Goal: Information Seeking & Learning: Find contact information

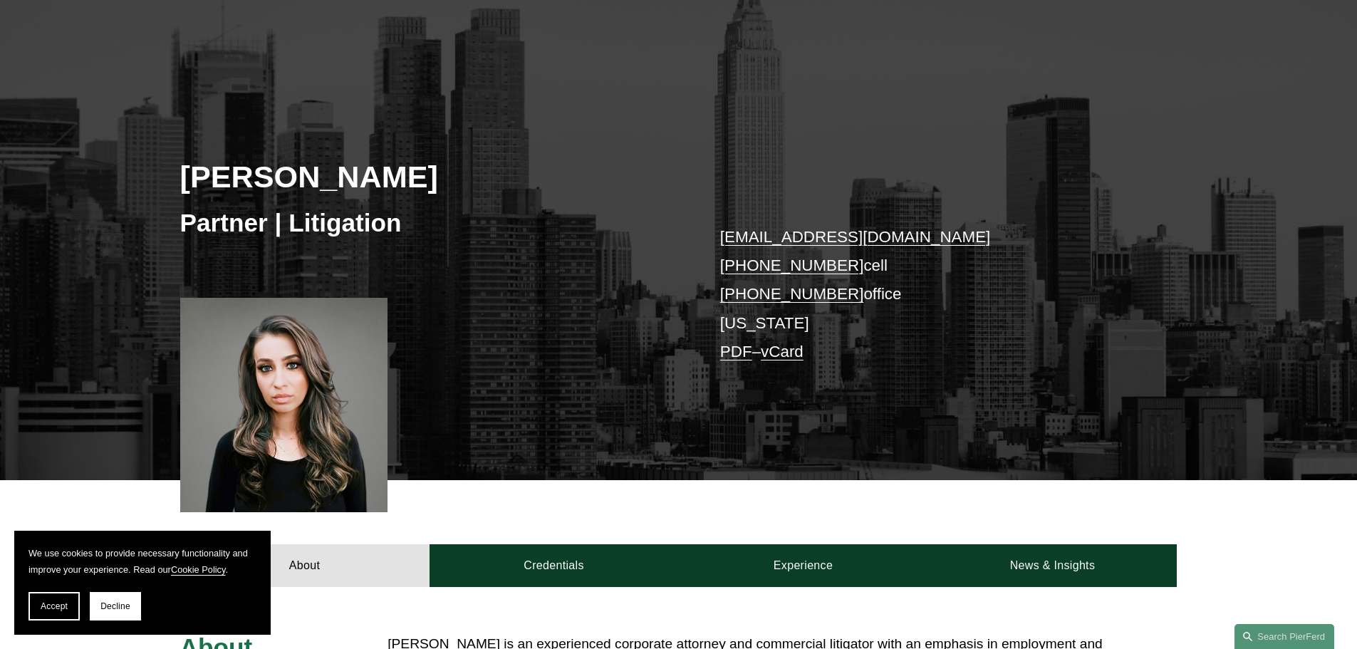
scroll to position [214, 0]
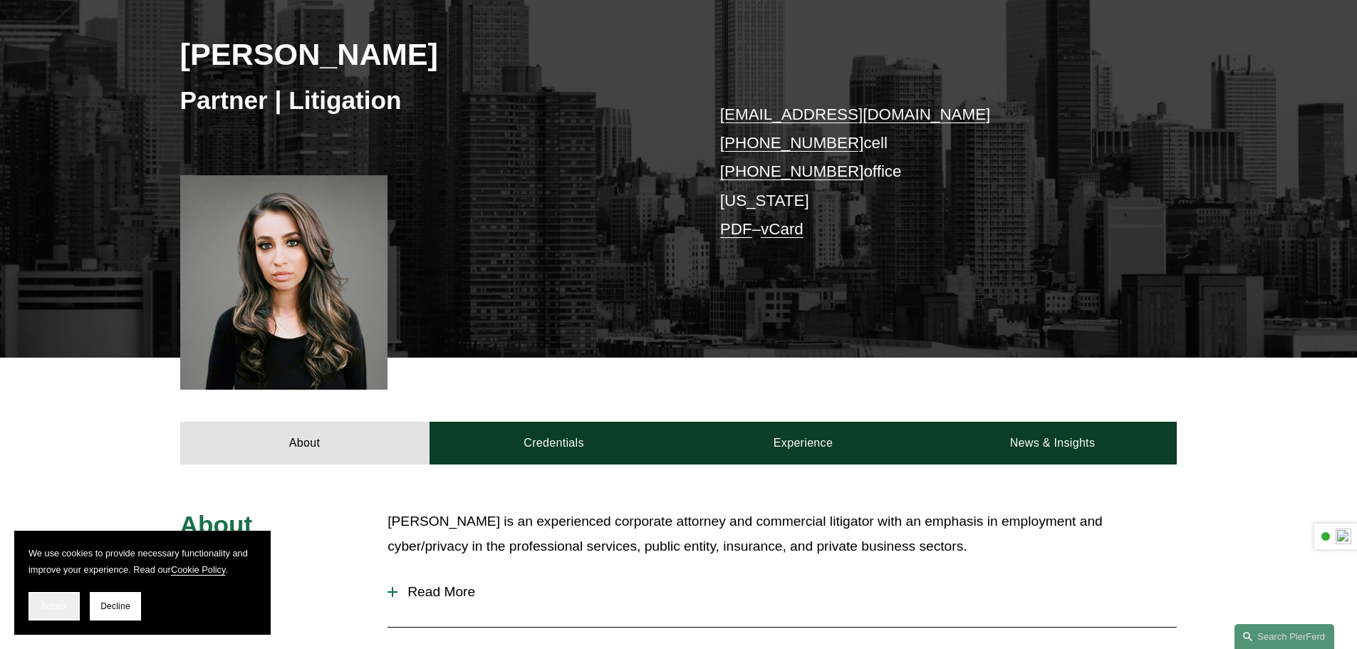
click at [55, 606] on span "Accept" at bounding box center [54, 606] width 27 height 10
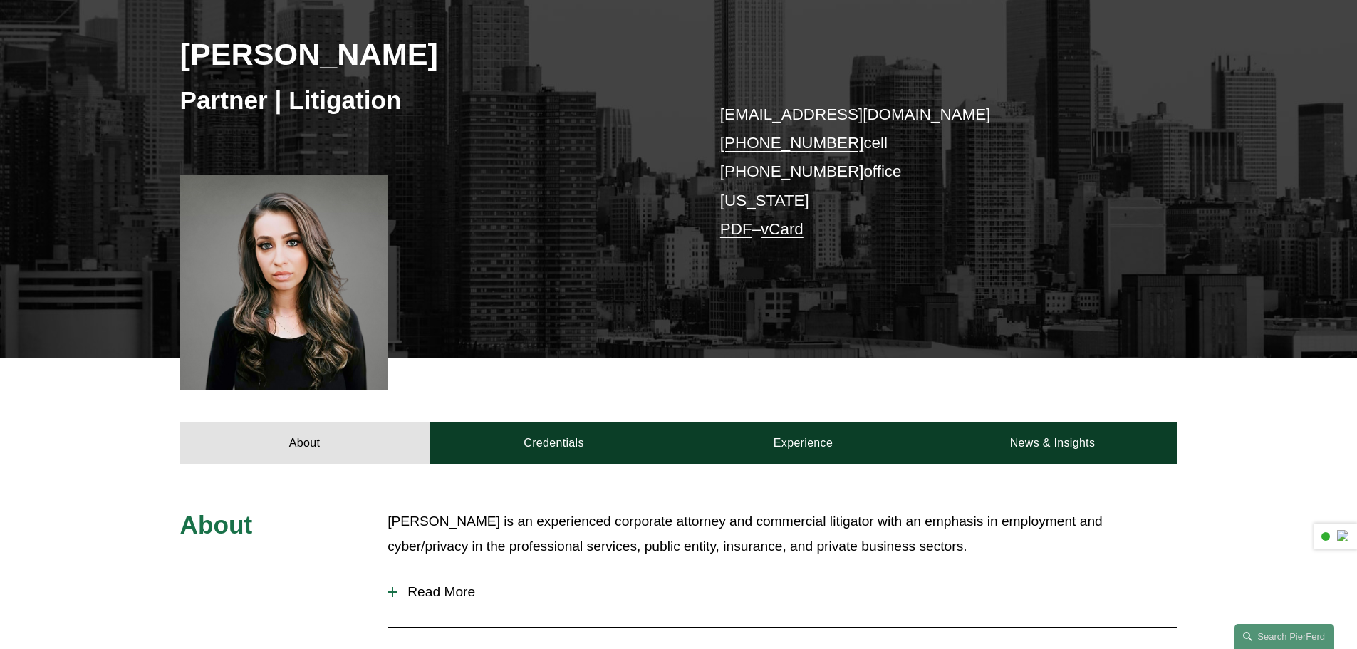
click at [289, 286] on div at bounding box center [284, 282] width 208 height 214
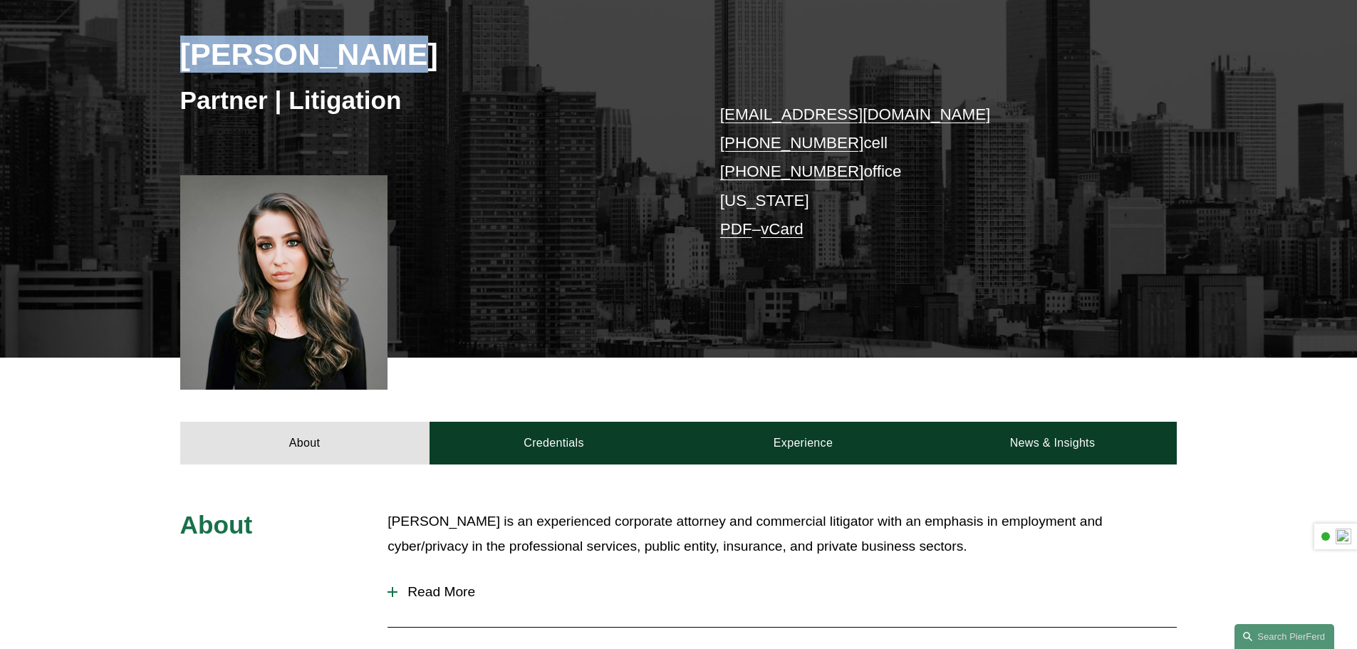
drag, startPoint x: 184, startPoint y: 48, endPoint x: 365, endPoint y: 57, distance: 181.2
click at [464, 50] on h2 "[PERSON_NAME]" at bounding box center [429, 54] width 499 height 37
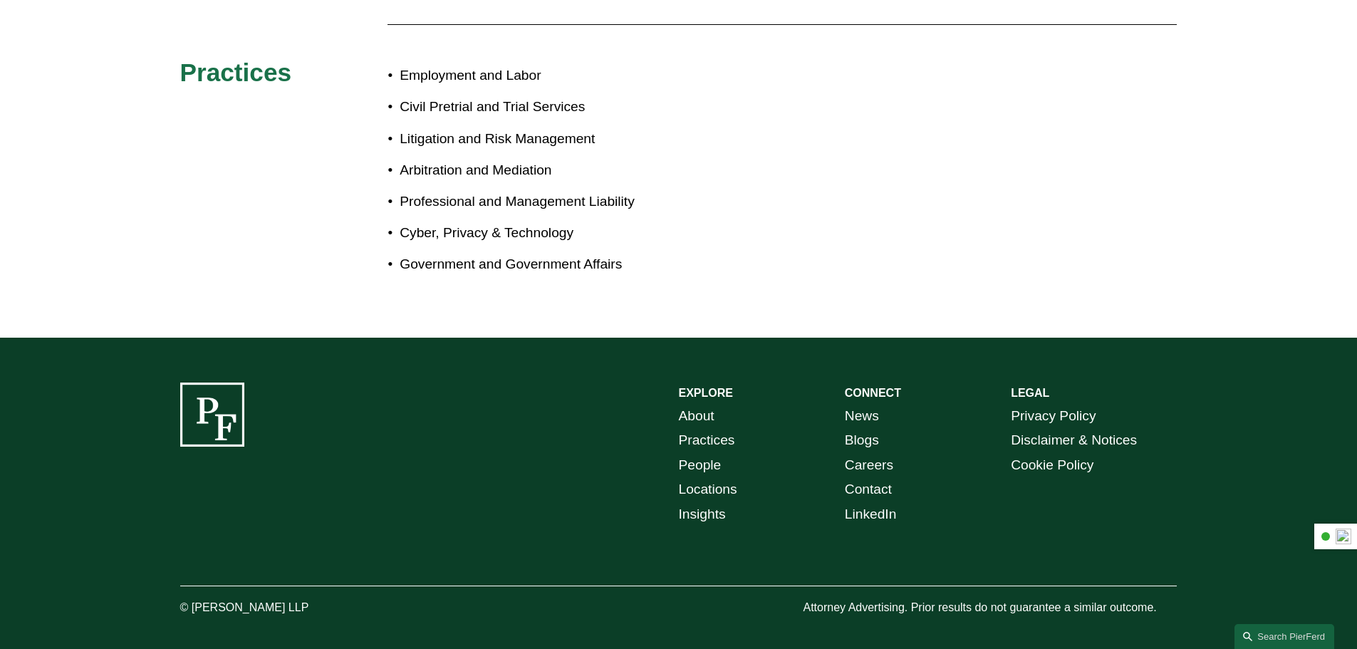
scroll to position [405, 0]
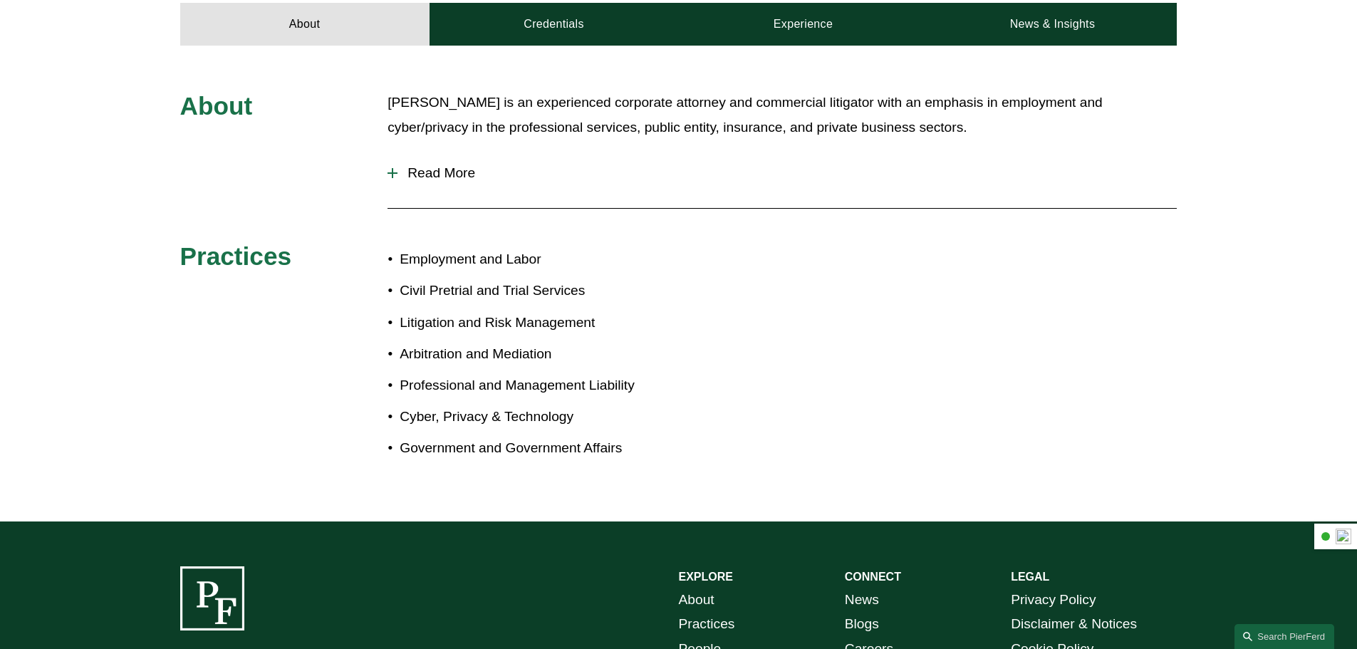
scroll to position [547, 0]
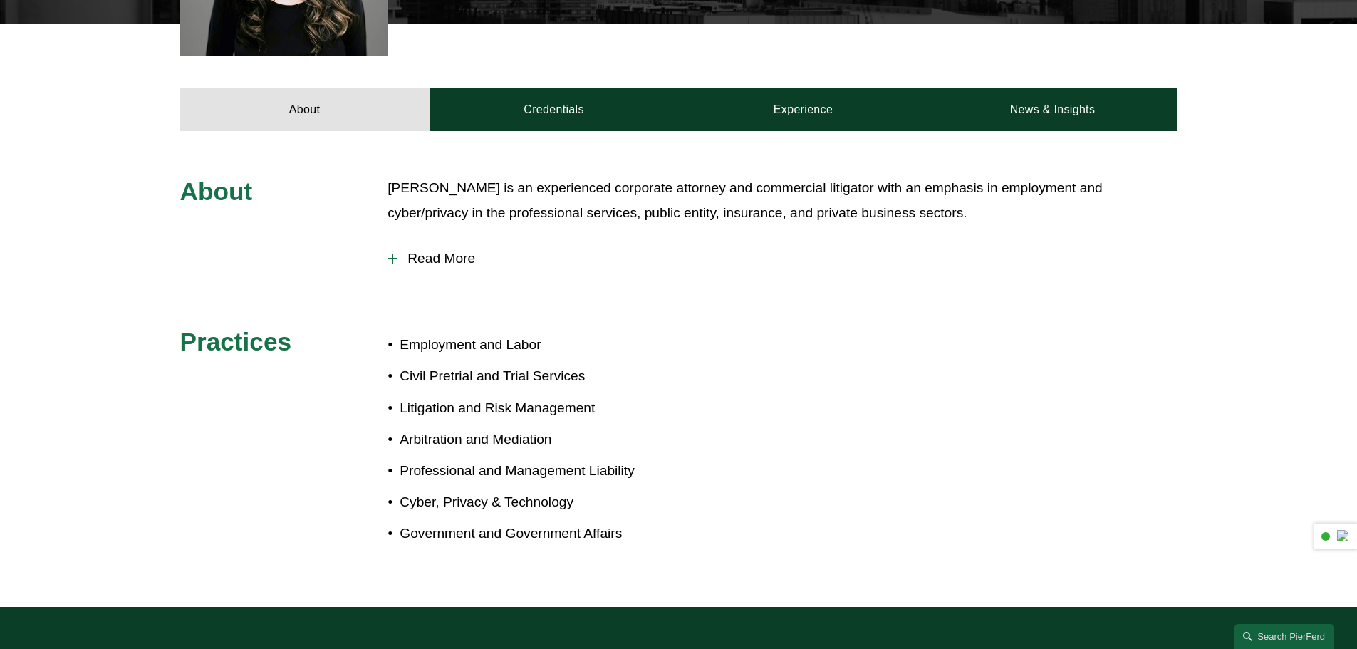
click at [448, 256] on span "Read More" at bounding box center [787, 259] width 779 height 16
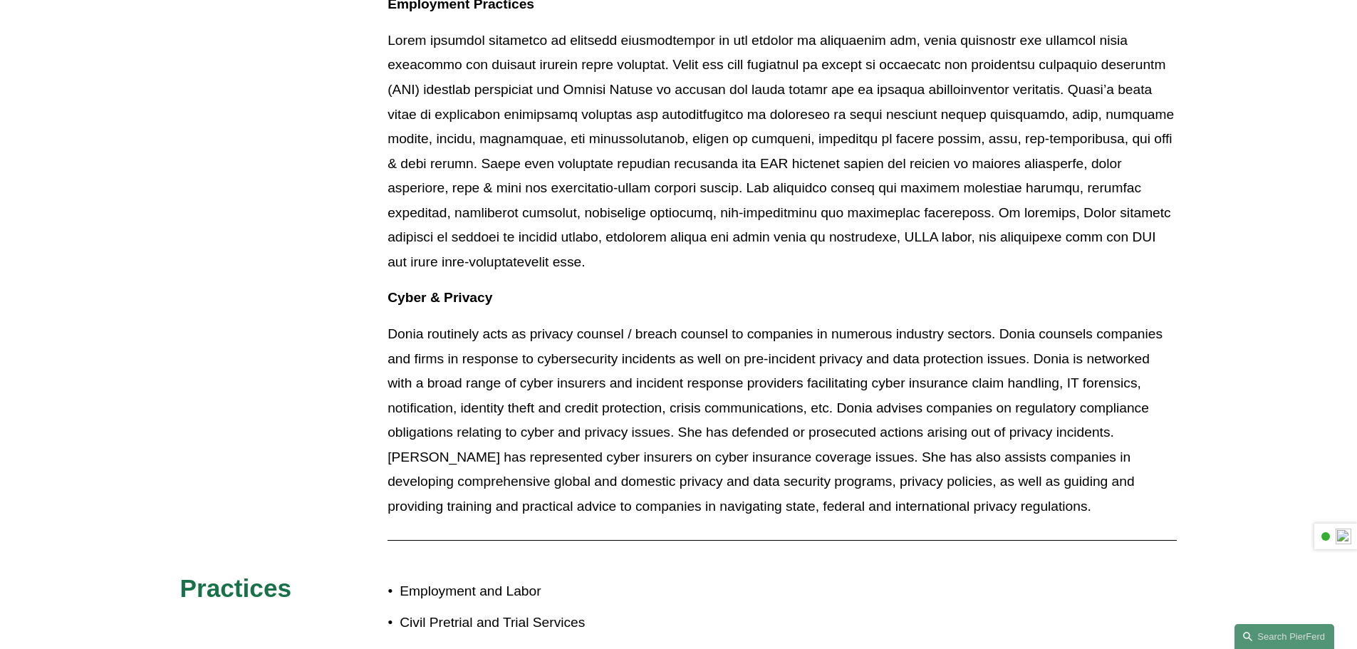
scroll to position [476, 0]
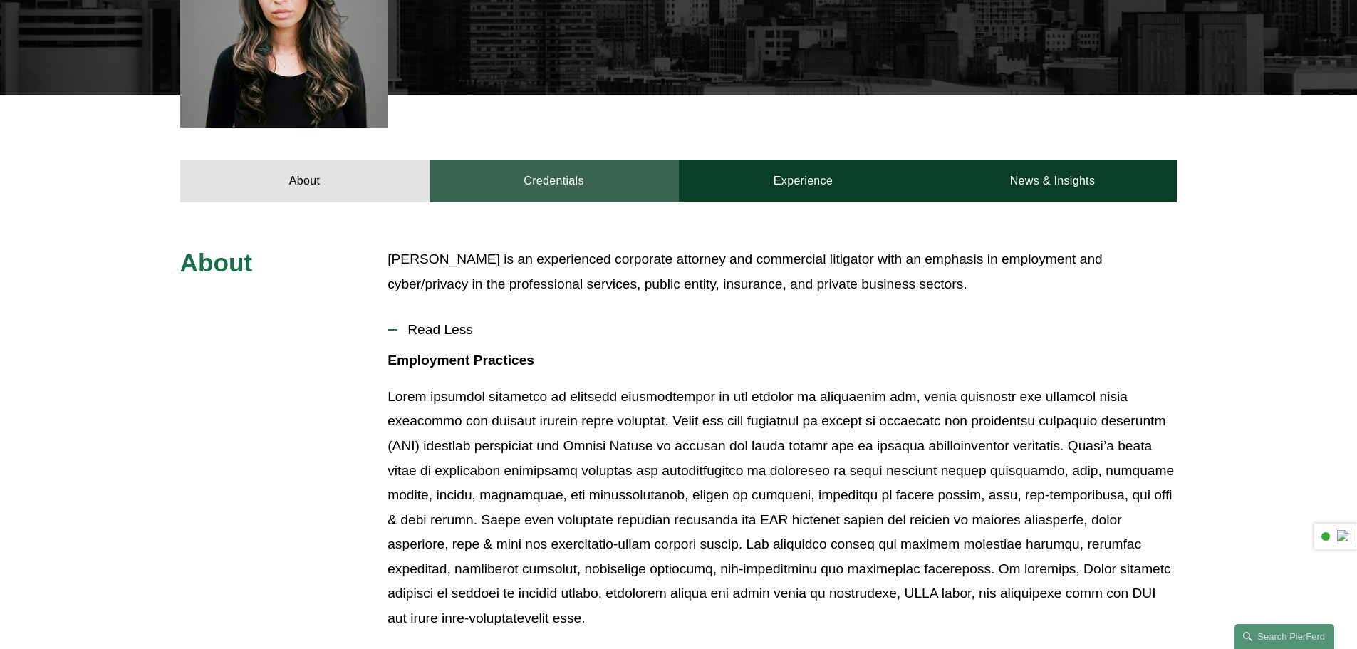
click at [598, 182] on link "Credentials" at bounding box center [554, 181] width 249 height 43
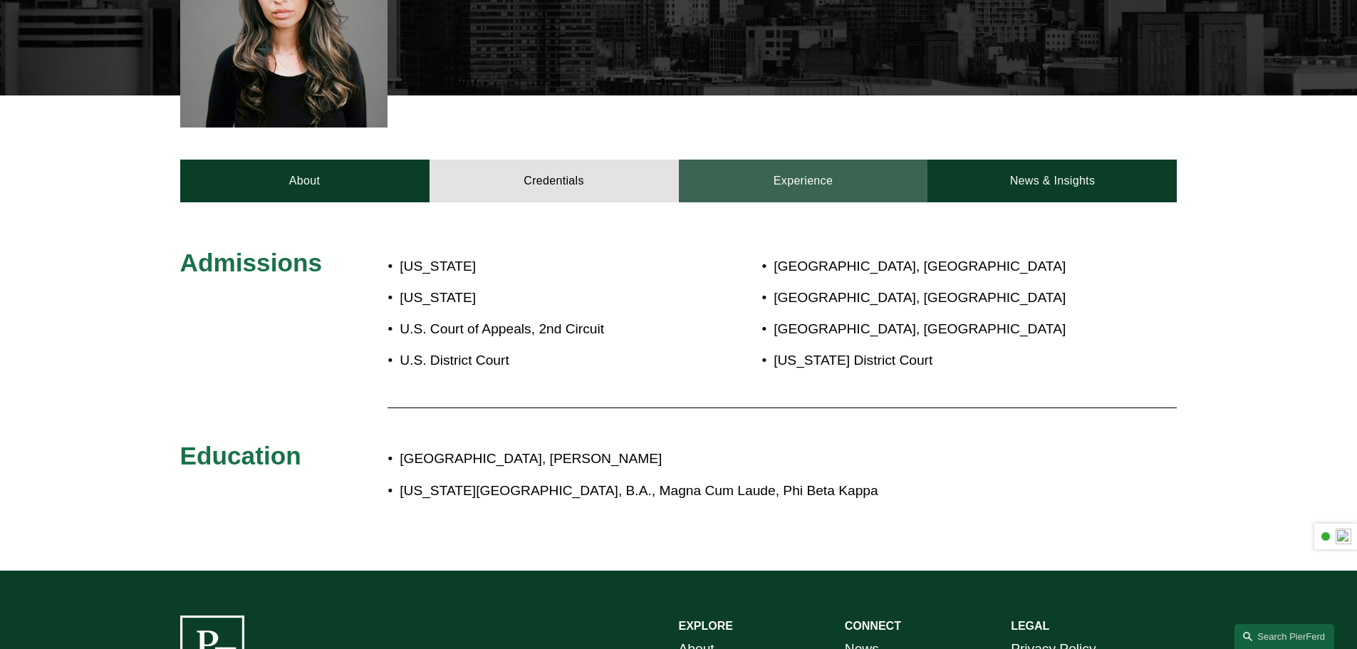
click at [800, 177] on link "Experience" at bounding box center [803, 181] width 249 height 43
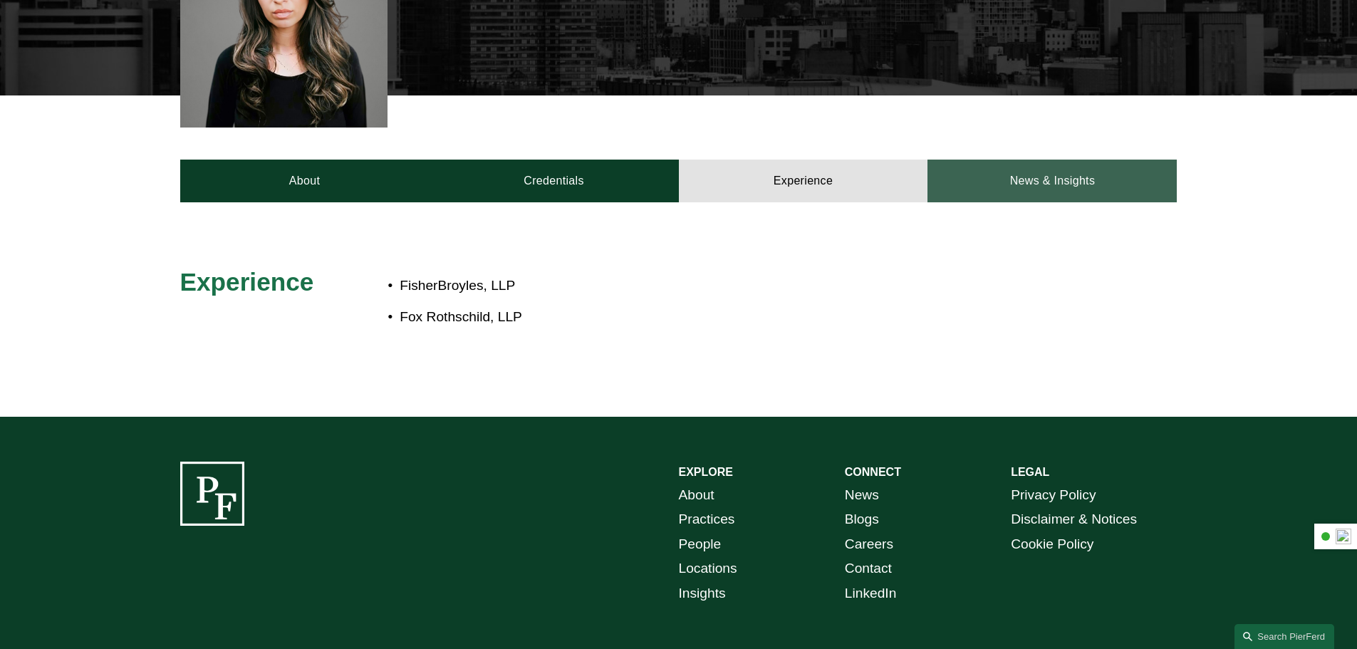
click at [1057, 178] on link "News & Insights" at bounding box center [1052, 181] width 249 height 43
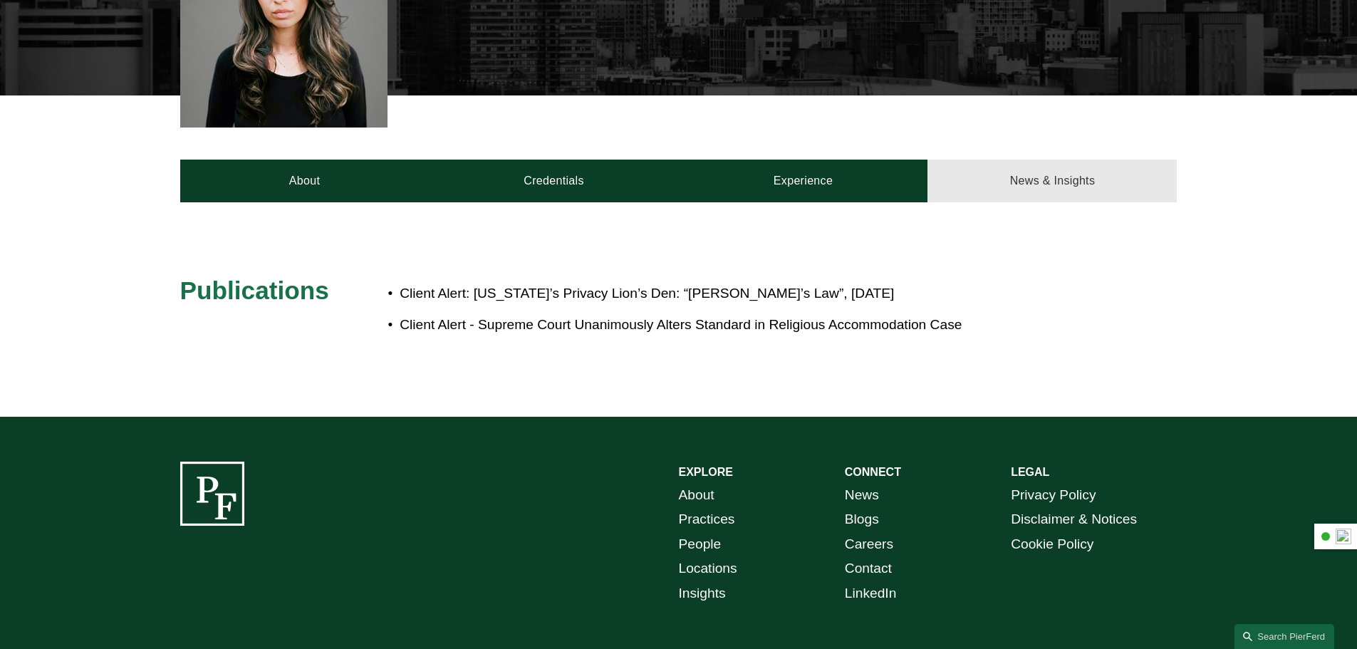
click at [1056, 178] on link "News & Insights" at bounding box center [1052, 181] width 249 height 43
click at [1056, 187] on link "News & Insights" at bounding box center [1052, 181] width 249 height 43
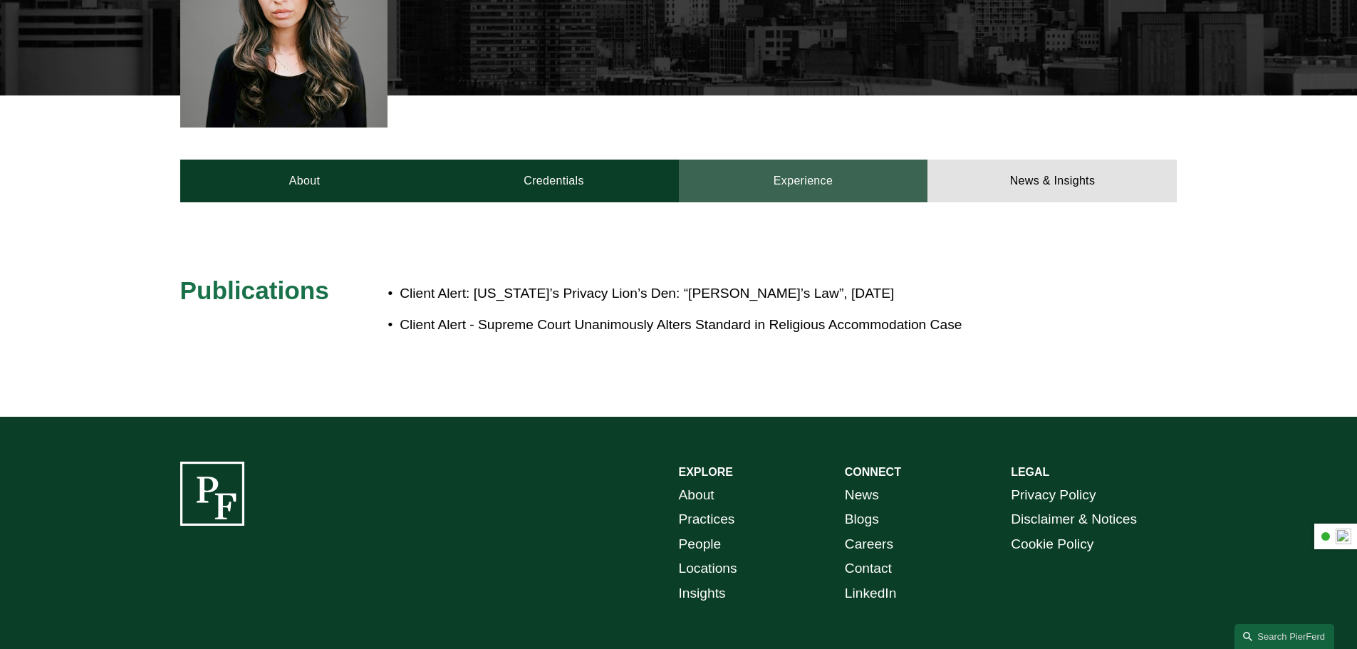
click at [824, 183] on link "Experience" at bounding box center [803, 181] width 249 height 43
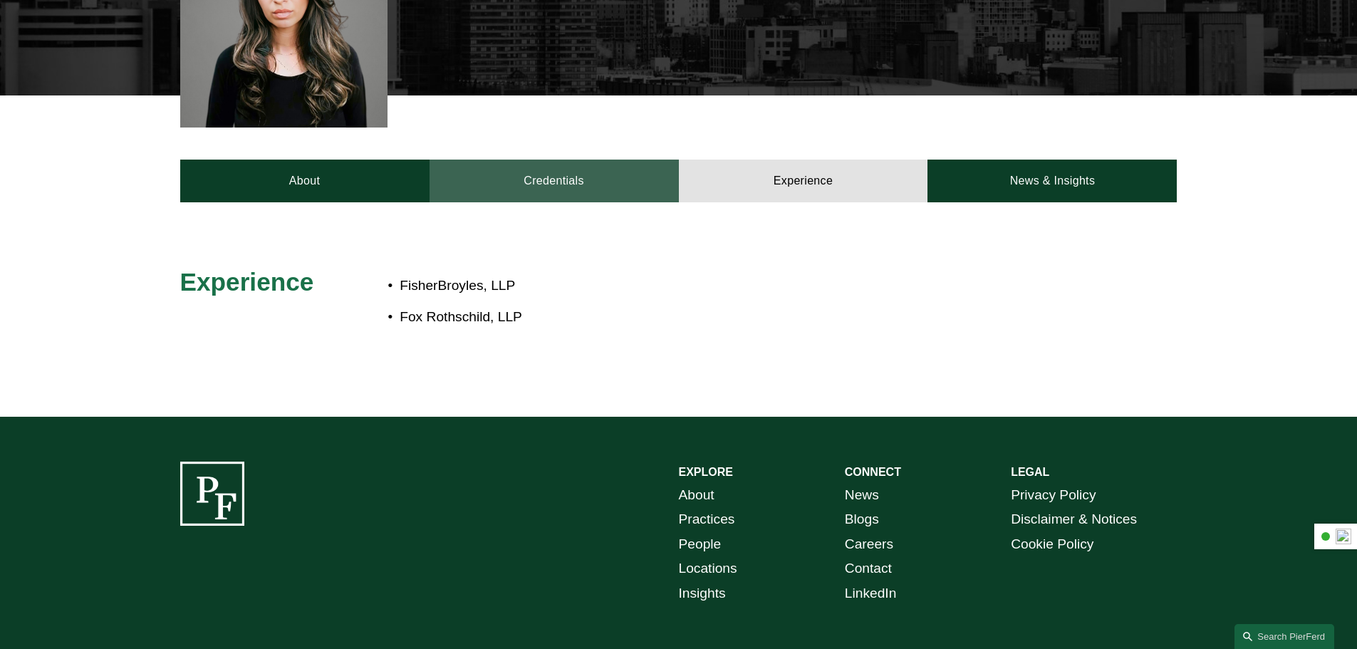
click at [596, 180] on link "Credentials" at bounding box center [554, 181] width 249 height 43
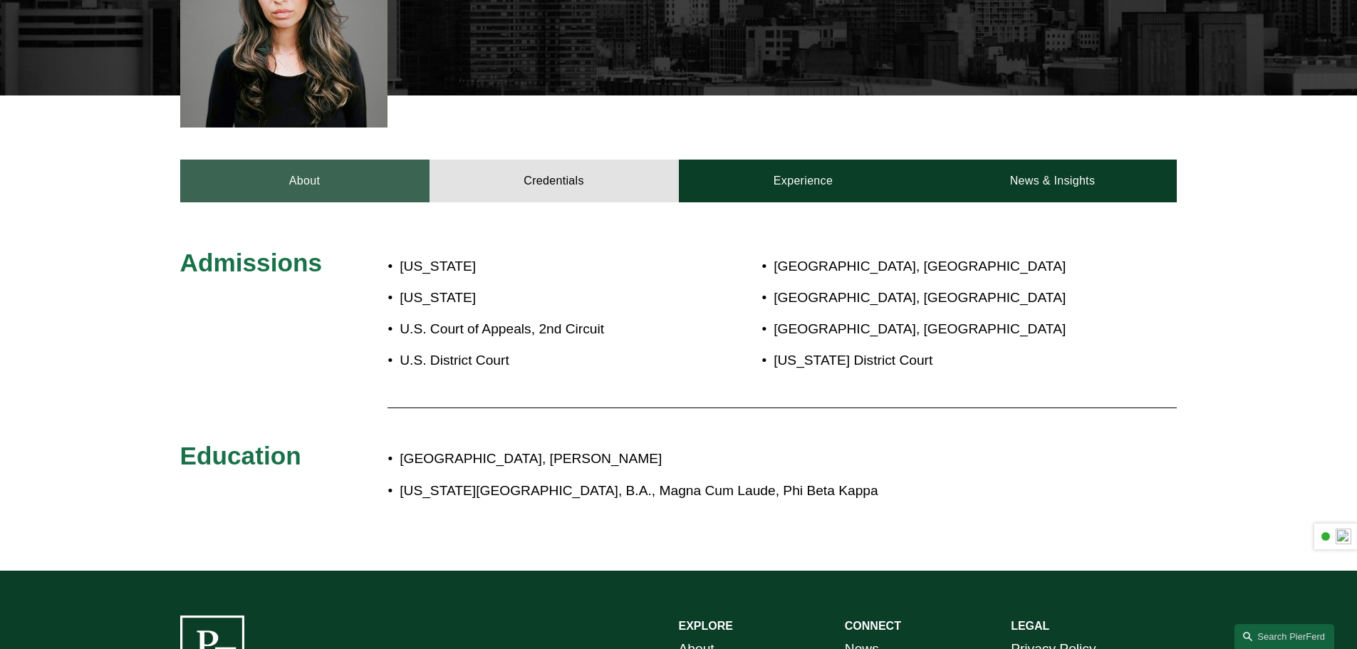
click at [333, 177] on link "About" at bounding box center [304, 181] width 249 height 43
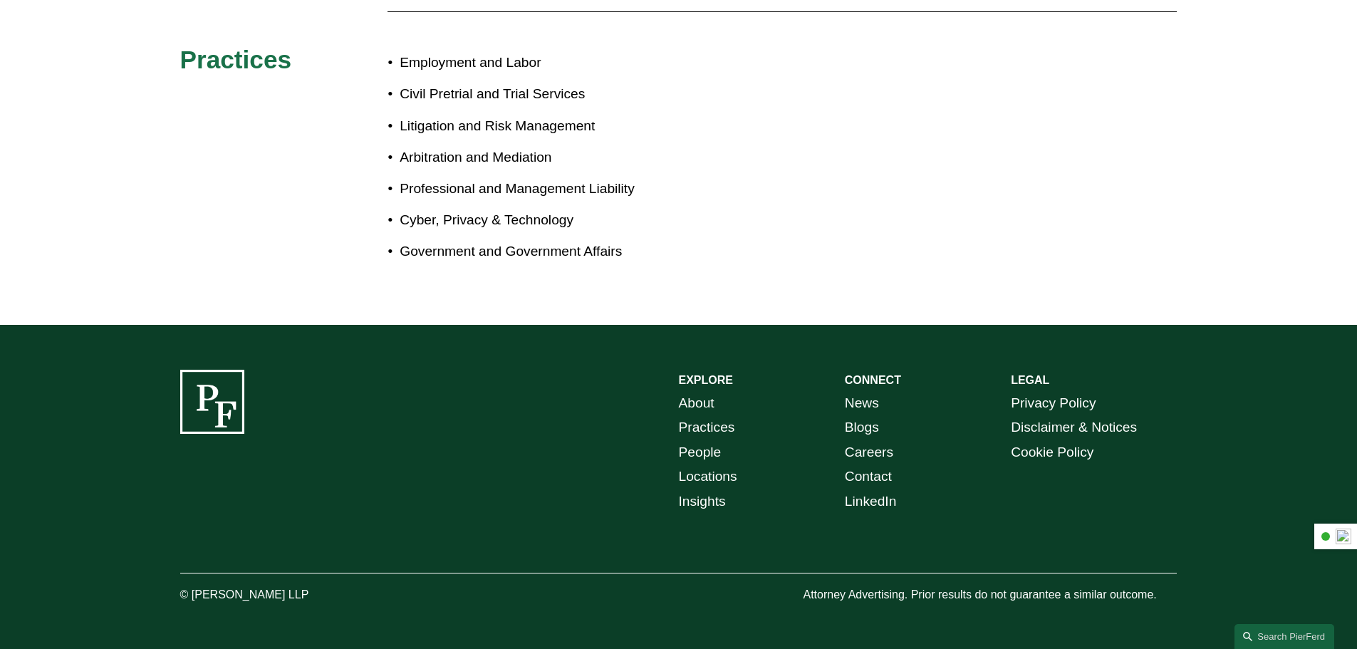
scroll to position [1364, 0]
click at [721, 473] on link "Locations" at bounding box center [708, 476] width 58 height 25
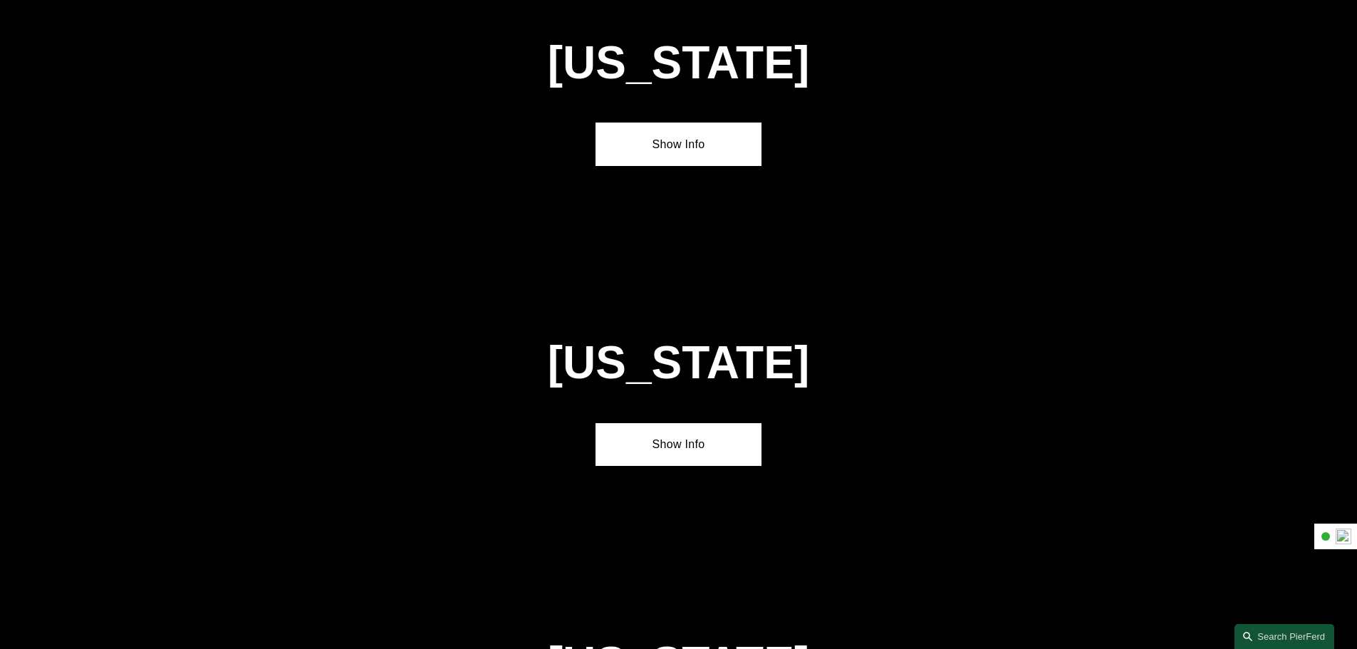
scroll to position [3491, 0]
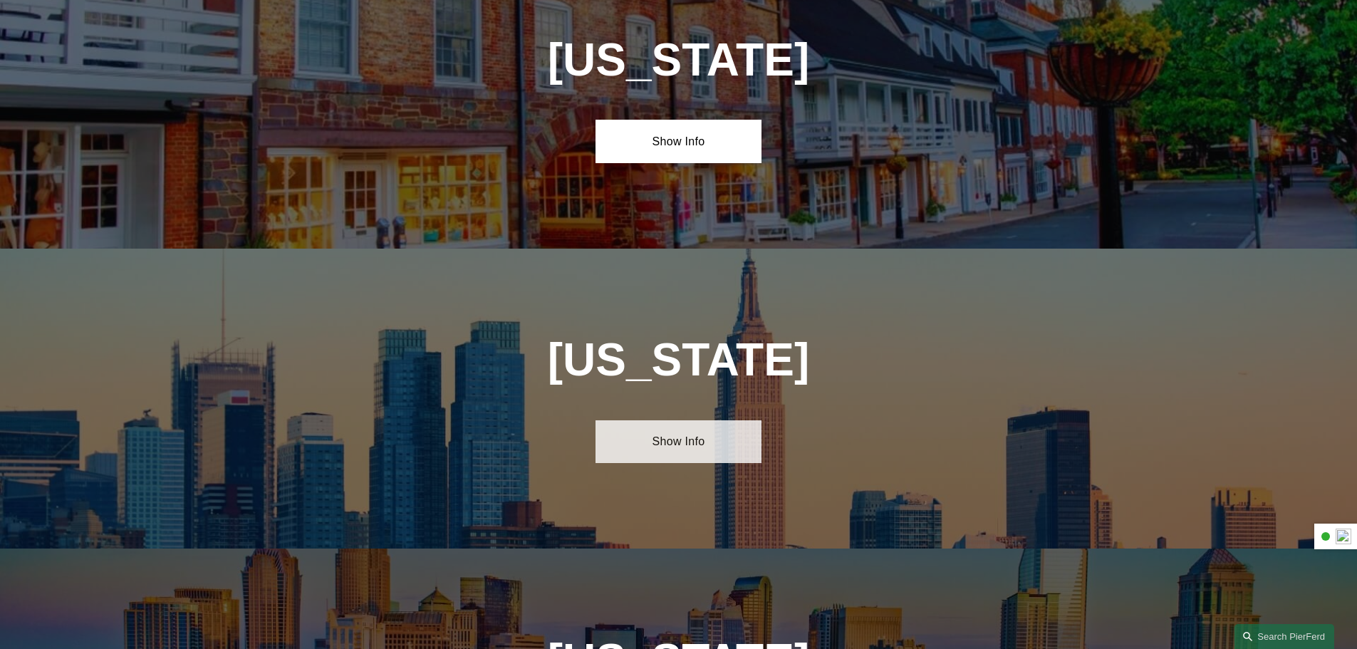
click at [673, 420] on link "Show Info" at bounding box center [679, 441] width 166 height 43
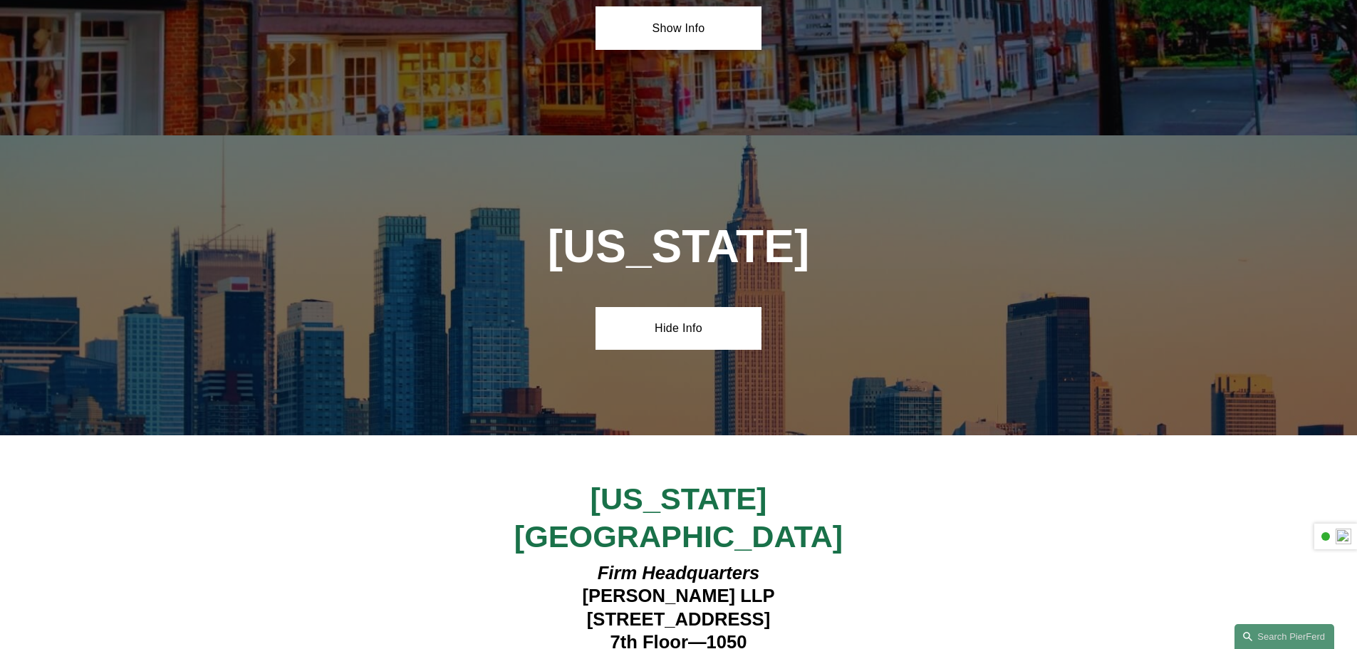
scroll to position [3776, 0]
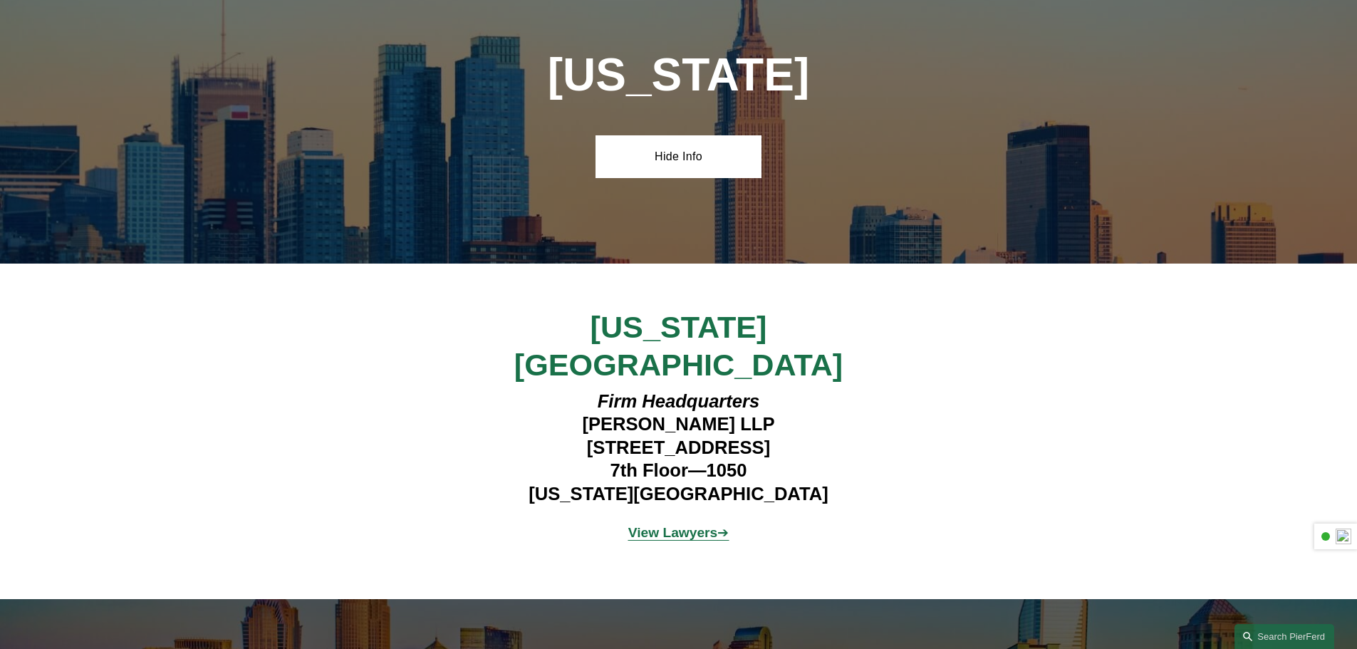
click at [677, 525] on strong "View Lawyers" at bounding box center [673, 532] width 90 height 15
